Goal: Navigation & Orientation: Find specific page/section

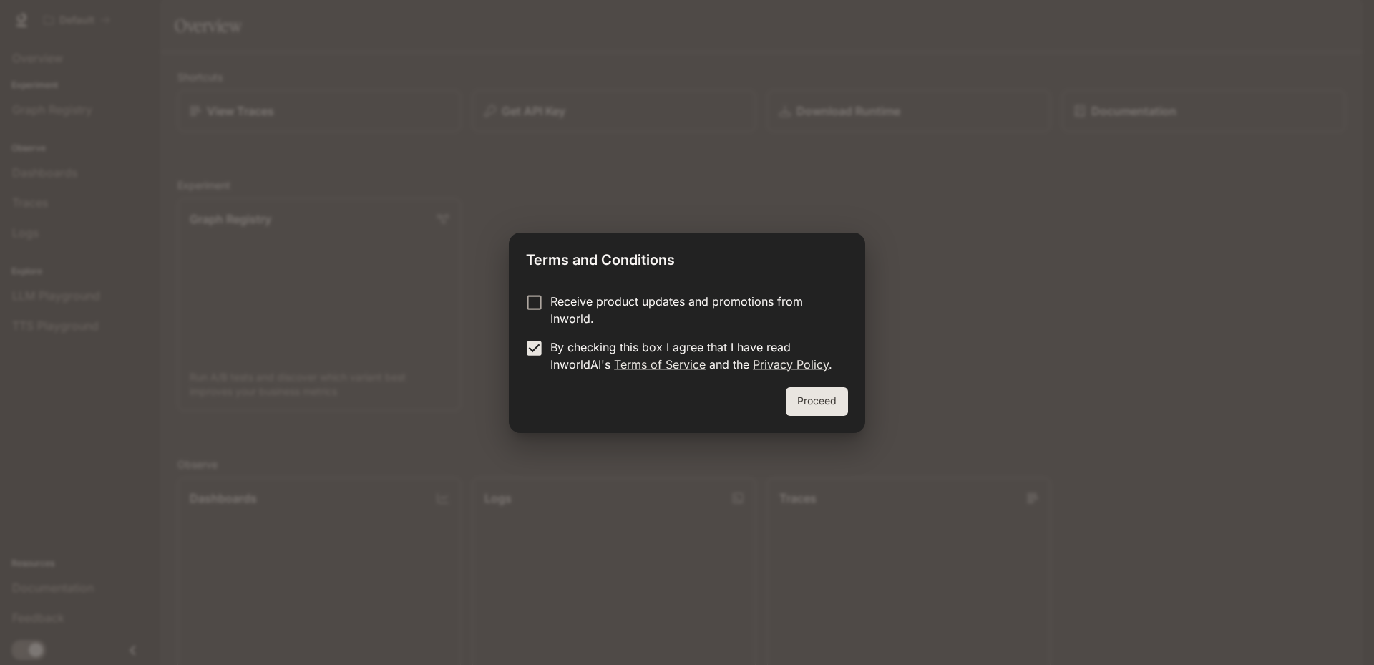
click at [528, 320] on label "Receive product updates and promotions from Inworld." at bounding box center [677, 310] width 318 height 34
click at [855, 413] on div "Proceed" at bounding box center [687, 410] width 356 height 46
click at [832, 408] on button "Proceed" at bounding box center [817, 401] width 62 height 29
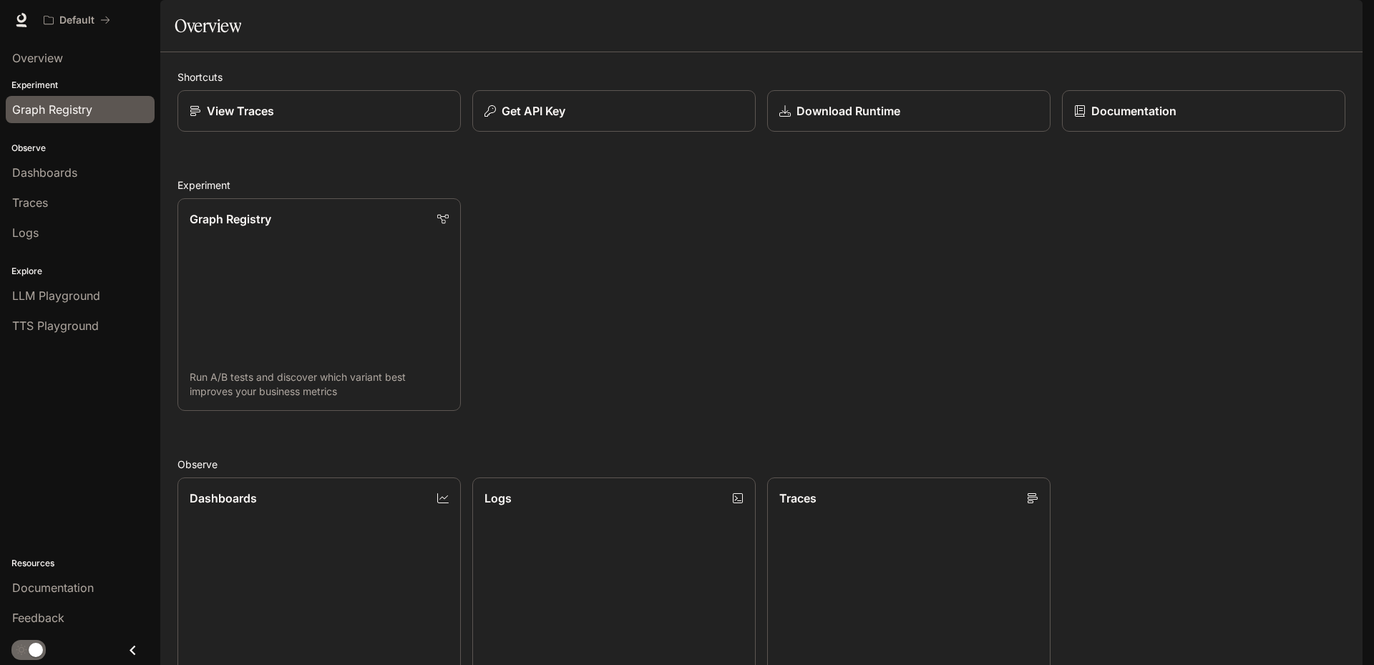
click at [67, 111] on span "Graph Registry" at bounding box center [52, 109] width 80 height 17
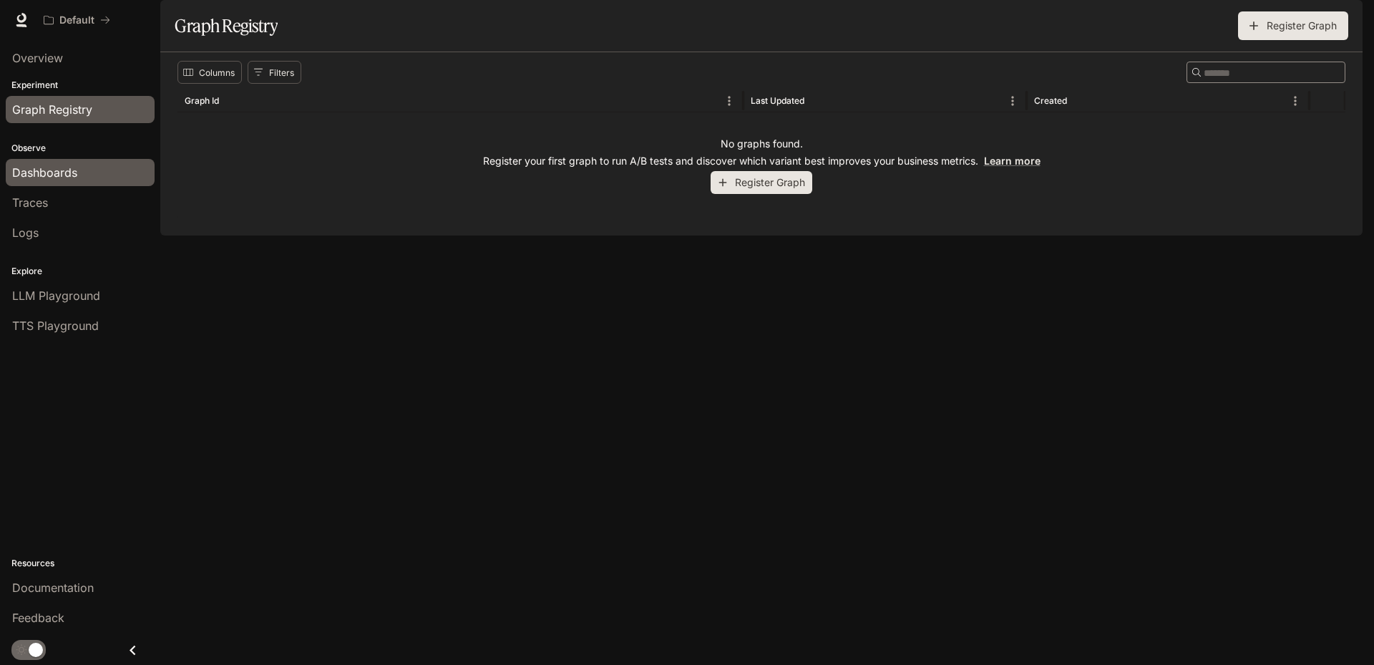
click at [58, 170] on span "Dashboards" at bounding box center [44, 172] width 65 height 17
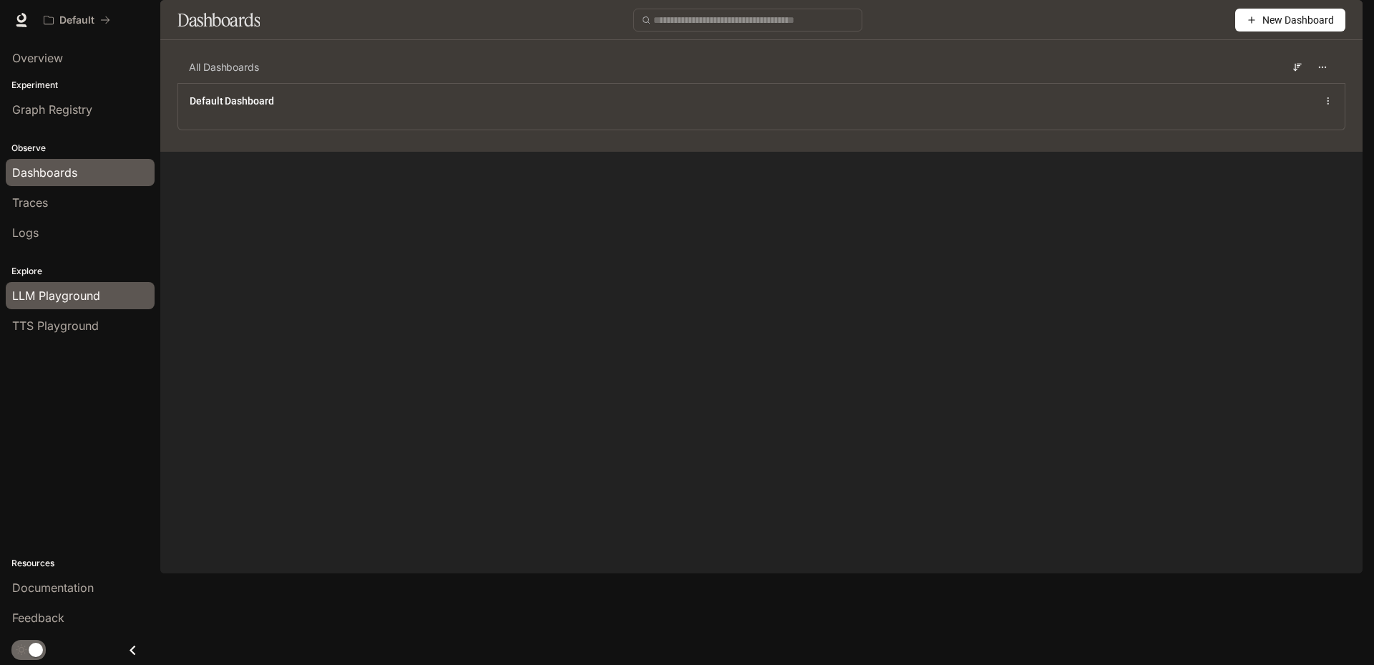
click at [67, 296] on span "LLM Playground" at bounding box center [56, 295] width 88 height 17
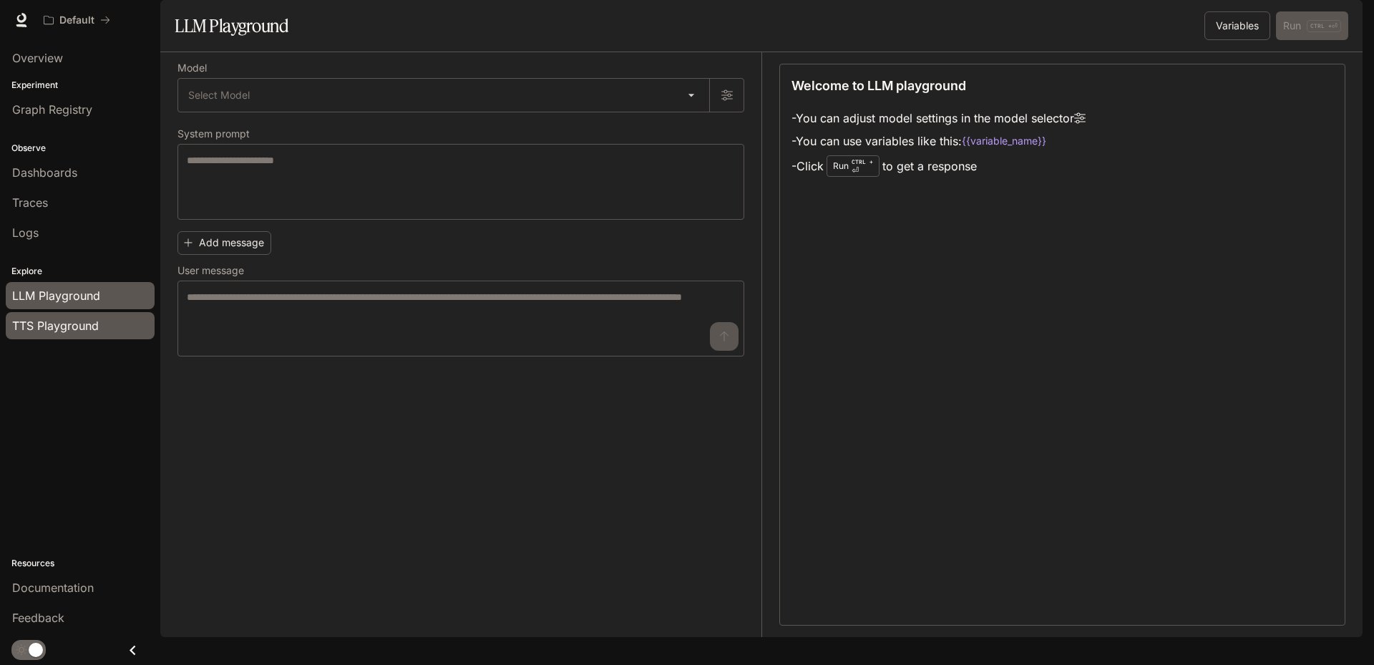
click at [69, 323] on span "TTS Playground" at bounding box center [55, 325] width 87 height 17
